Goal: Information Seeking & Learning: Learn about a topic

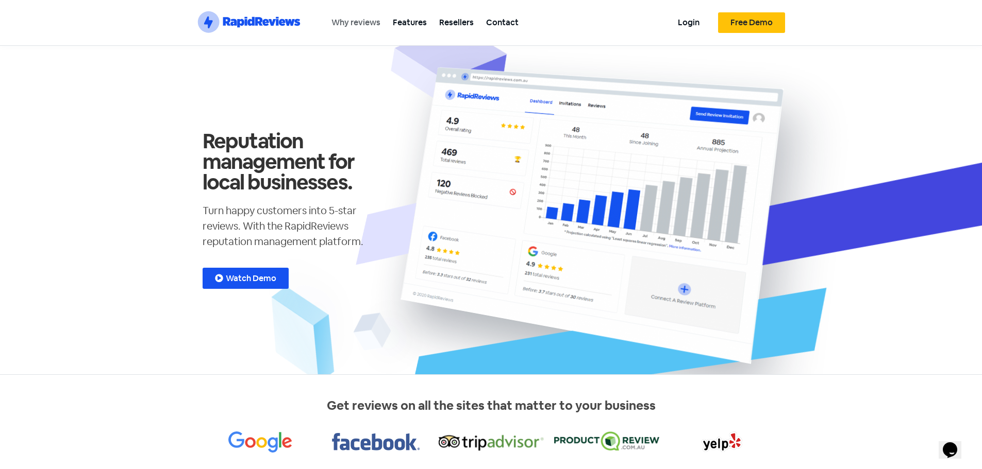
click at [354, 31] on link "Why reviews" at bounding box center [355, 22] width 61 height 23
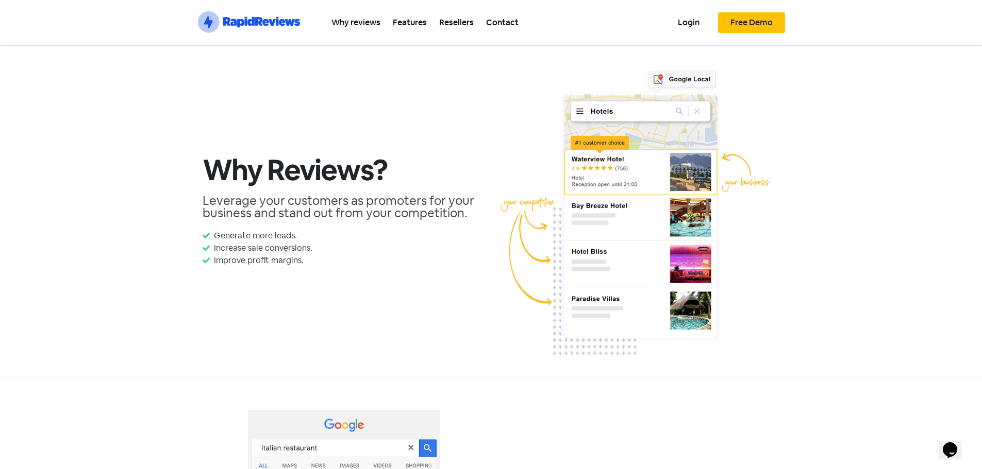
drag, startPoint x: 421, startPoint y: 24, endPoint x: 431, endPoint y: 54, distance: 31.1
click at [420, 24] on link "Features" at bounding box center [409, 22] width 46 height 23
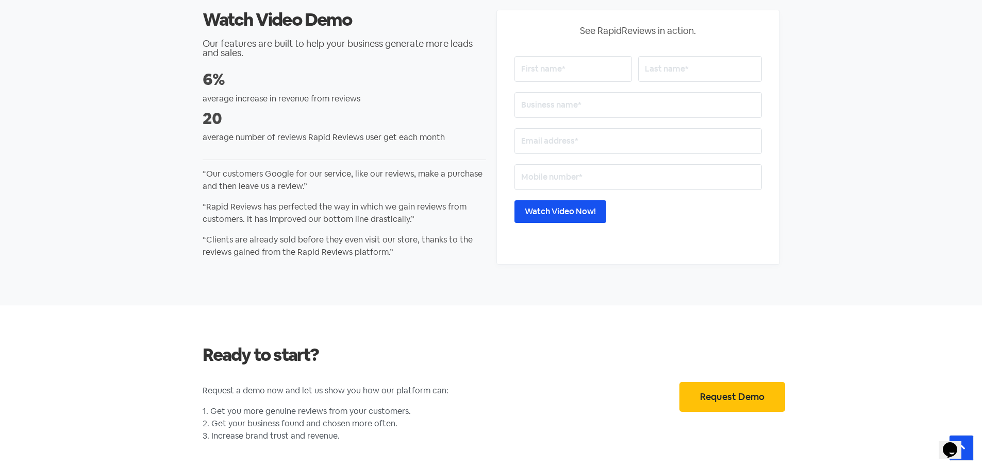
scroll to position [1855, 0]
